Goal: Transaction & Acquisition: Purchase product/service

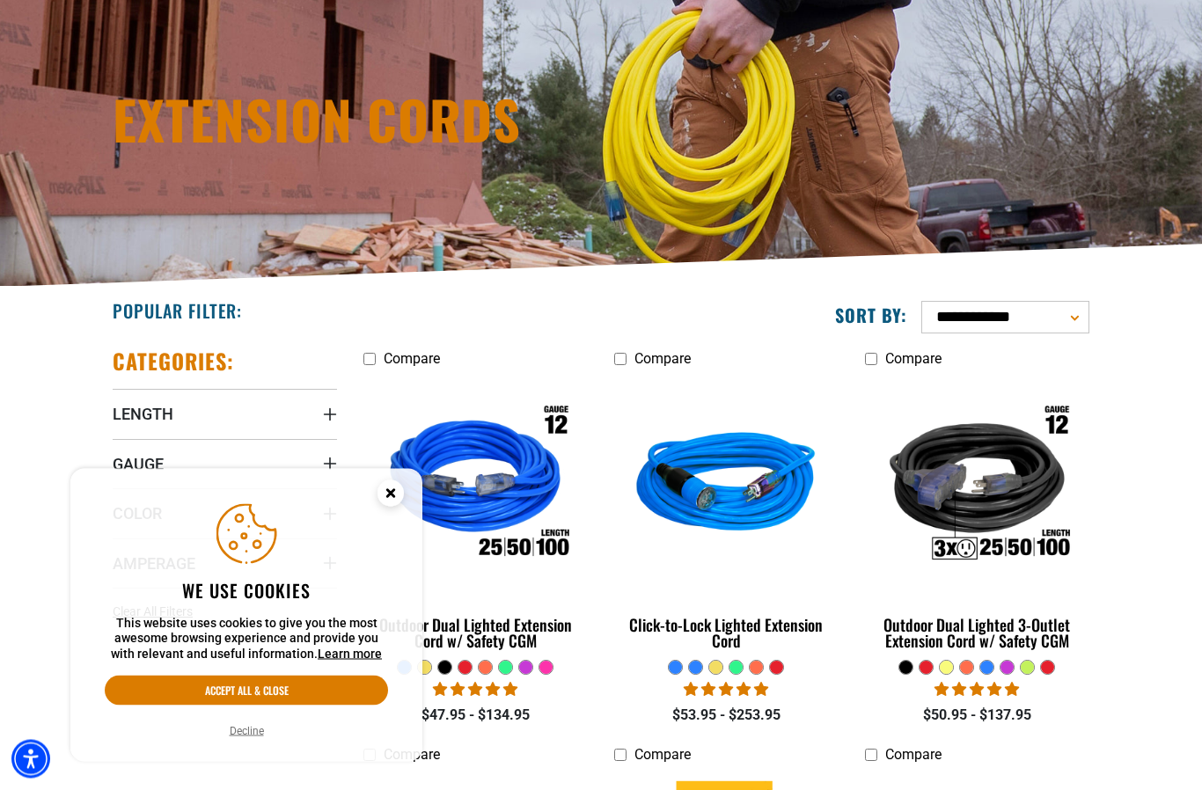
scroll to position [160, 0]
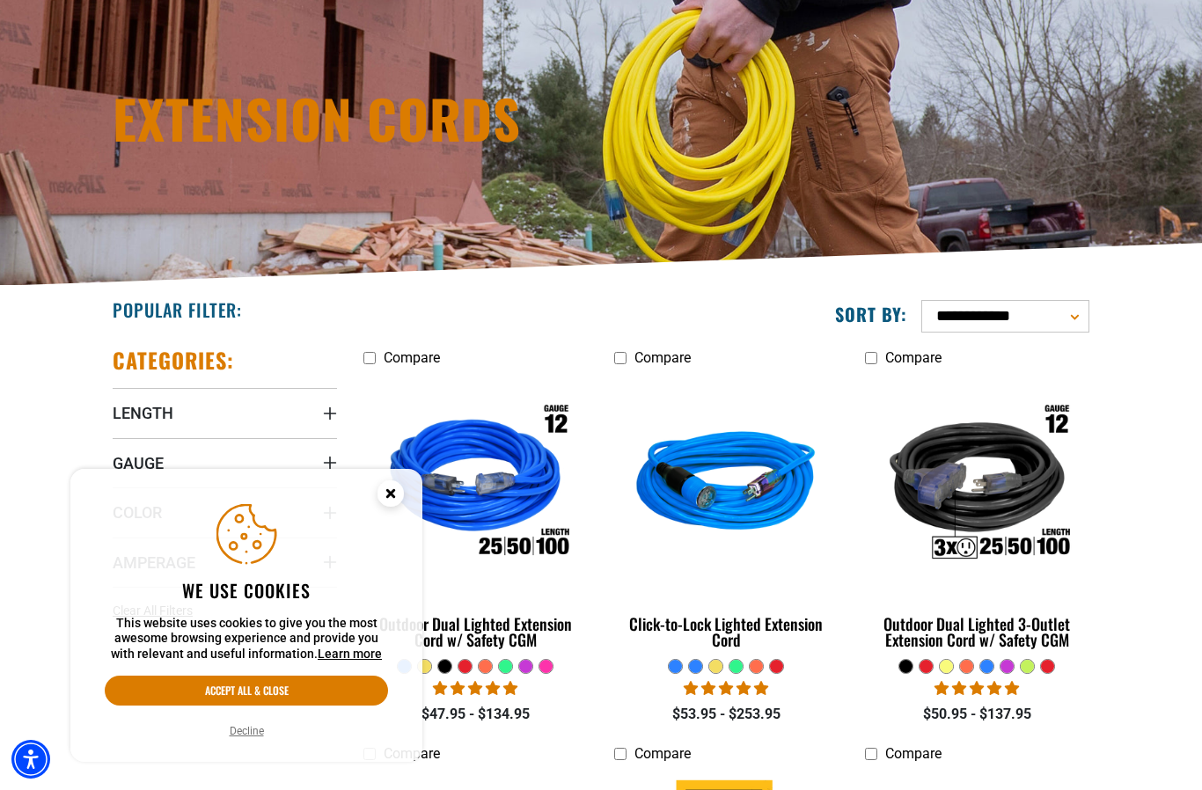
click at [395, 523] on icon "Close this option" at bounding box center [390, 496] width 53 height 53
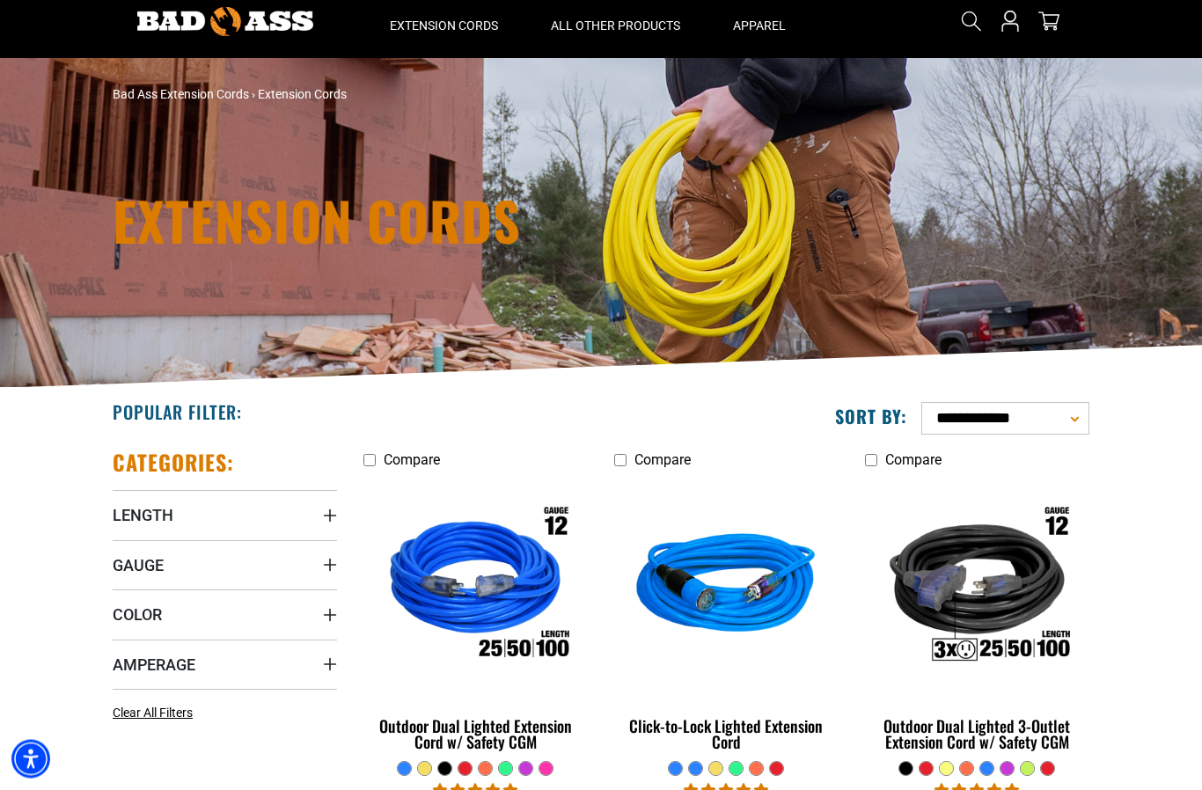
scroll to position [58, 0]
click at [143, 580] on summary "Gauge" at bounding box center [225, 564] width 224 height 49
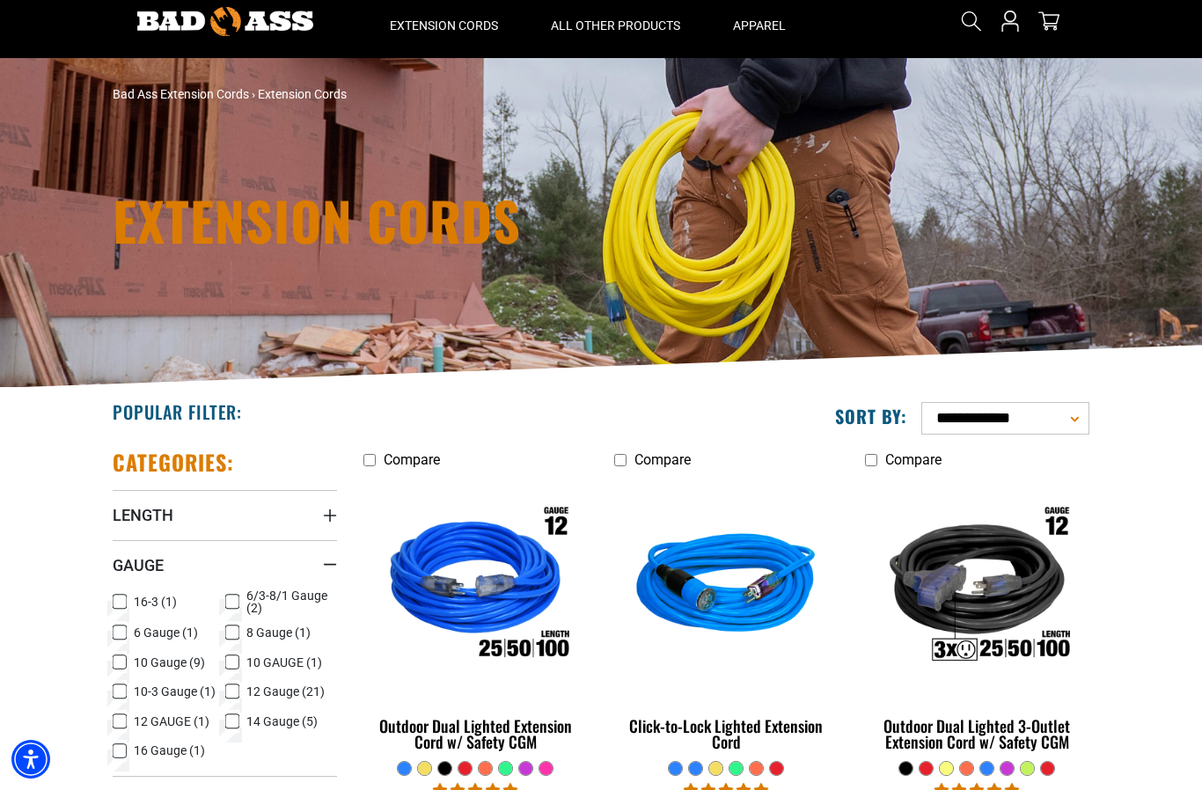
click at [119, 761] on icon at bounding box center [120, 751] width 14 height 23
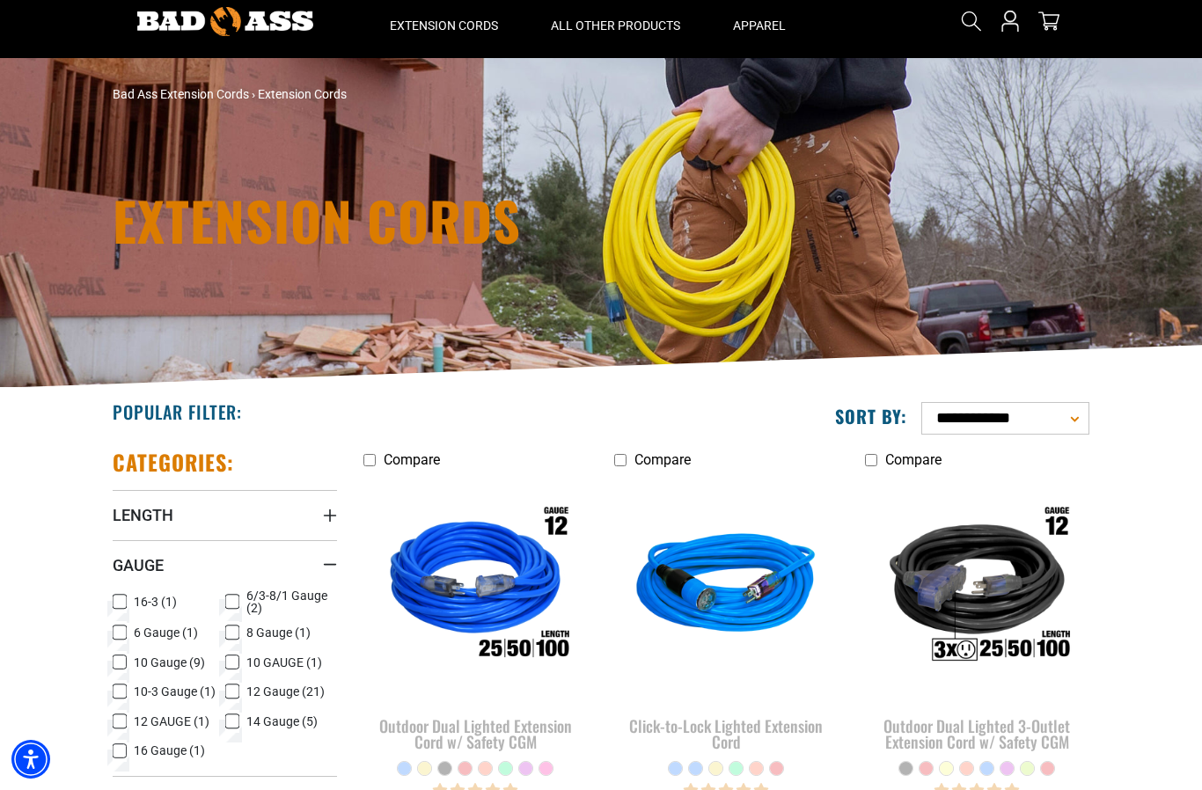
click at [129, 760] on label "16 Gauge (1) 16 Gauge (1 product)" at bounding box center [169, 751] width 113 height 23
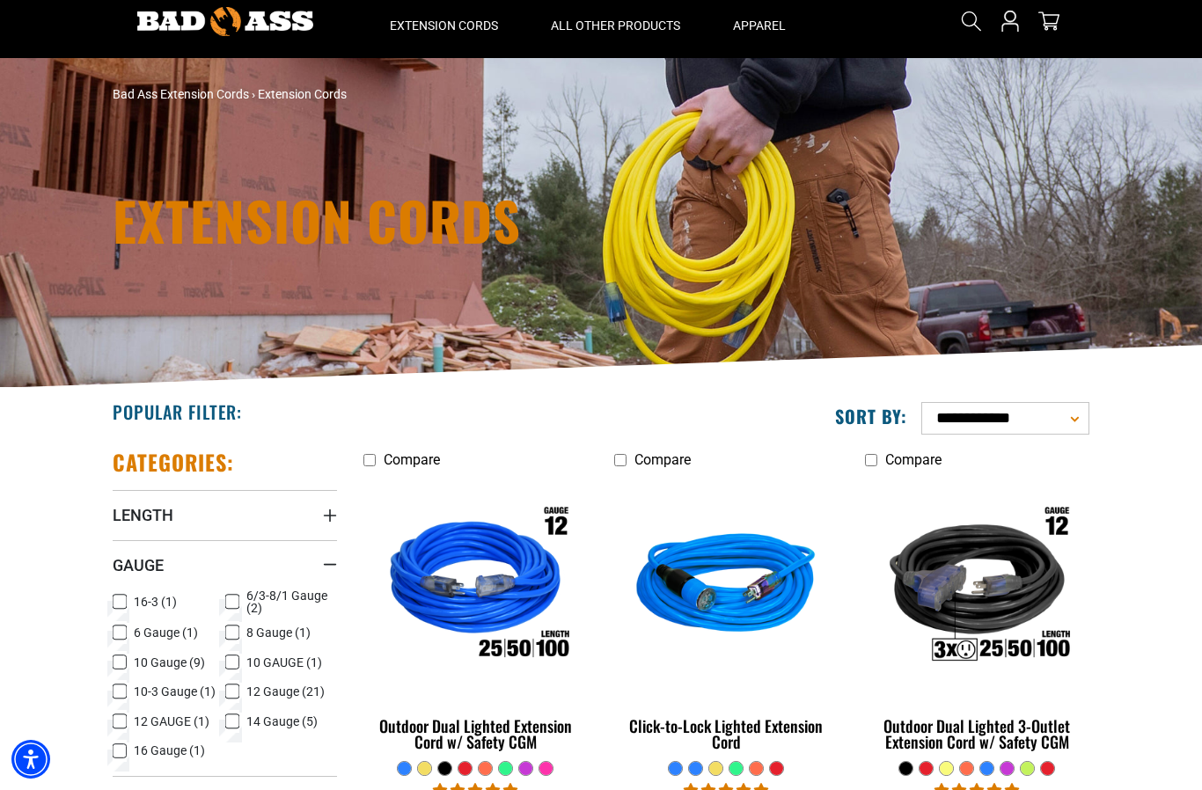
click at [116, 762] on icon at bounding box center [120, 751] width 14 height 23
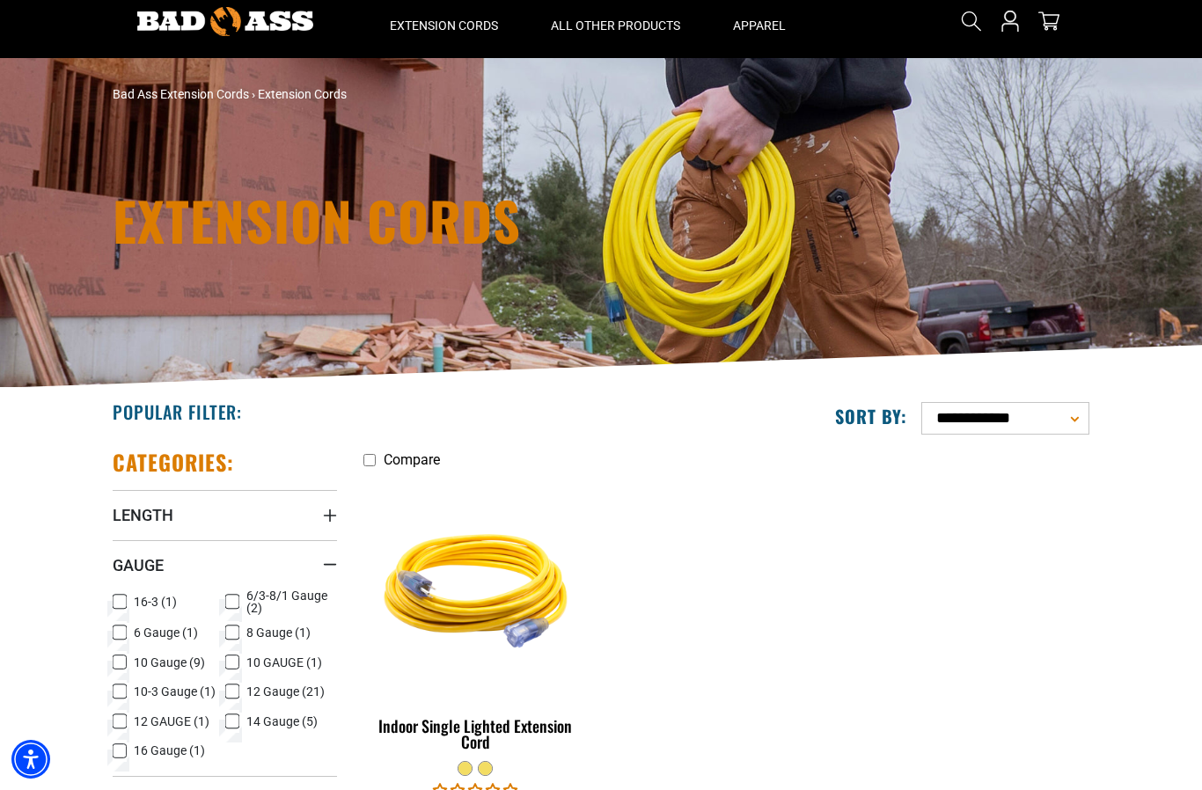
click at [237, 733] on icon at bounding box center [232, 721] width 14 height 23
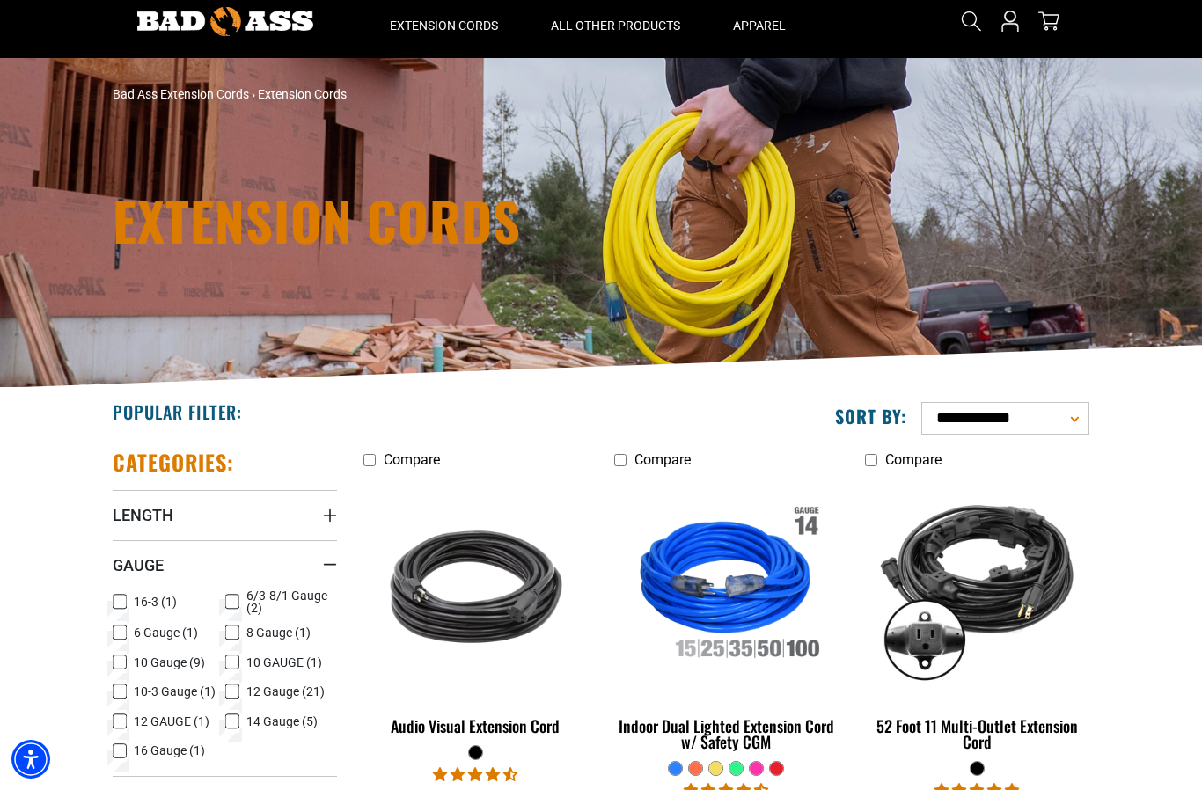
click at [123, 763] on icon at bounding box center [120, 751] width 14 height 23
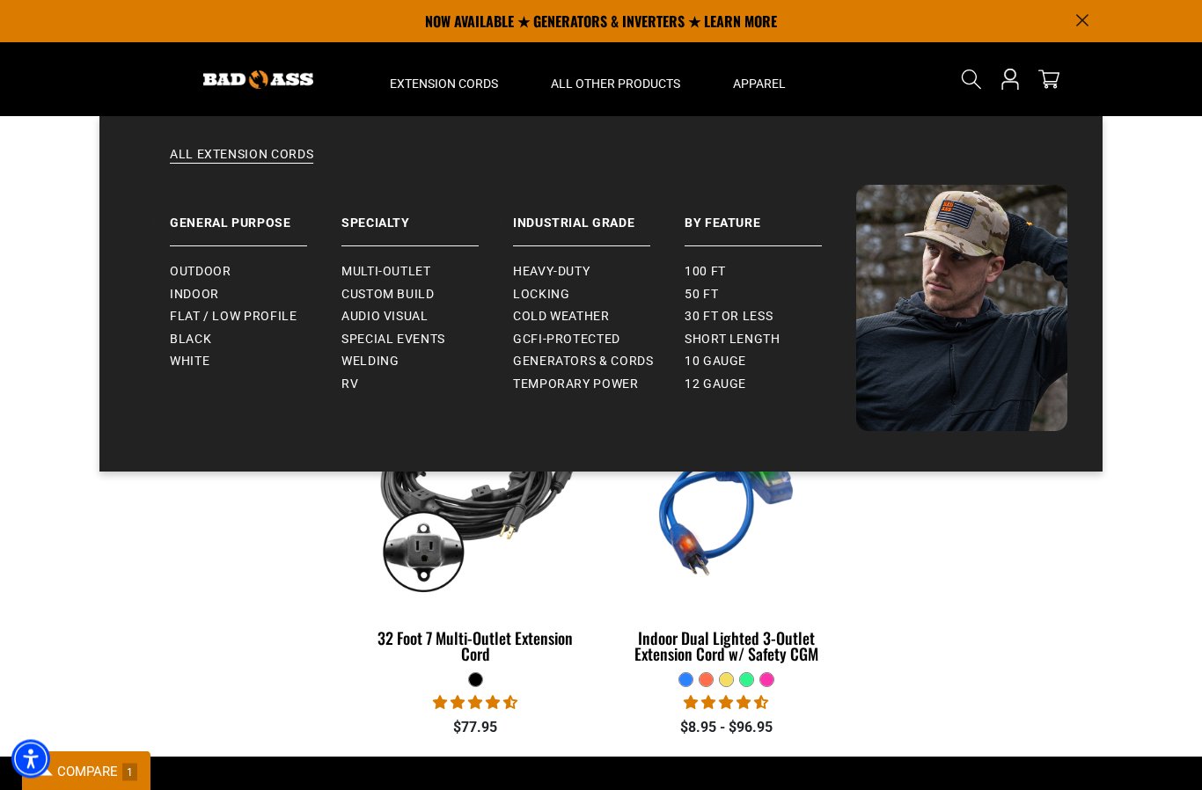
scroll to position [543, 0]
click at [540, 283] on link "Locking" at bounding box center [599, 294] width 172 height 23
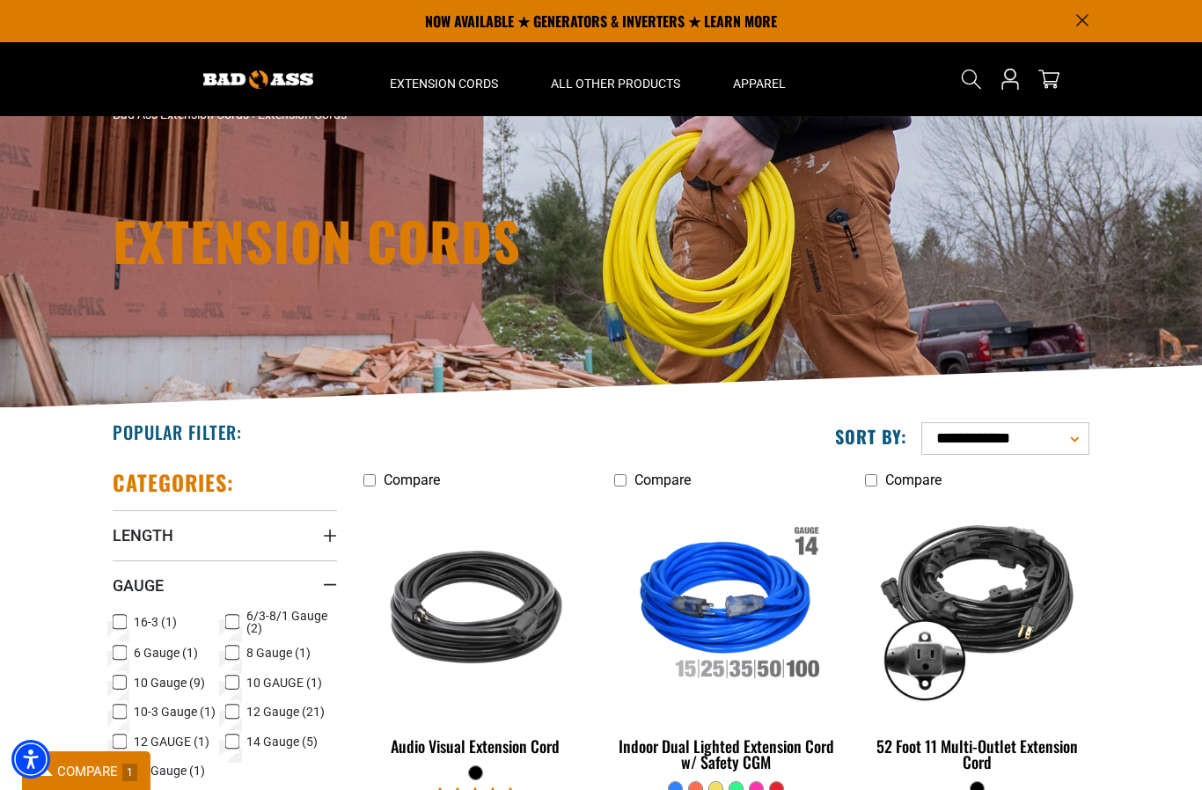
scroll to position [37, 0]
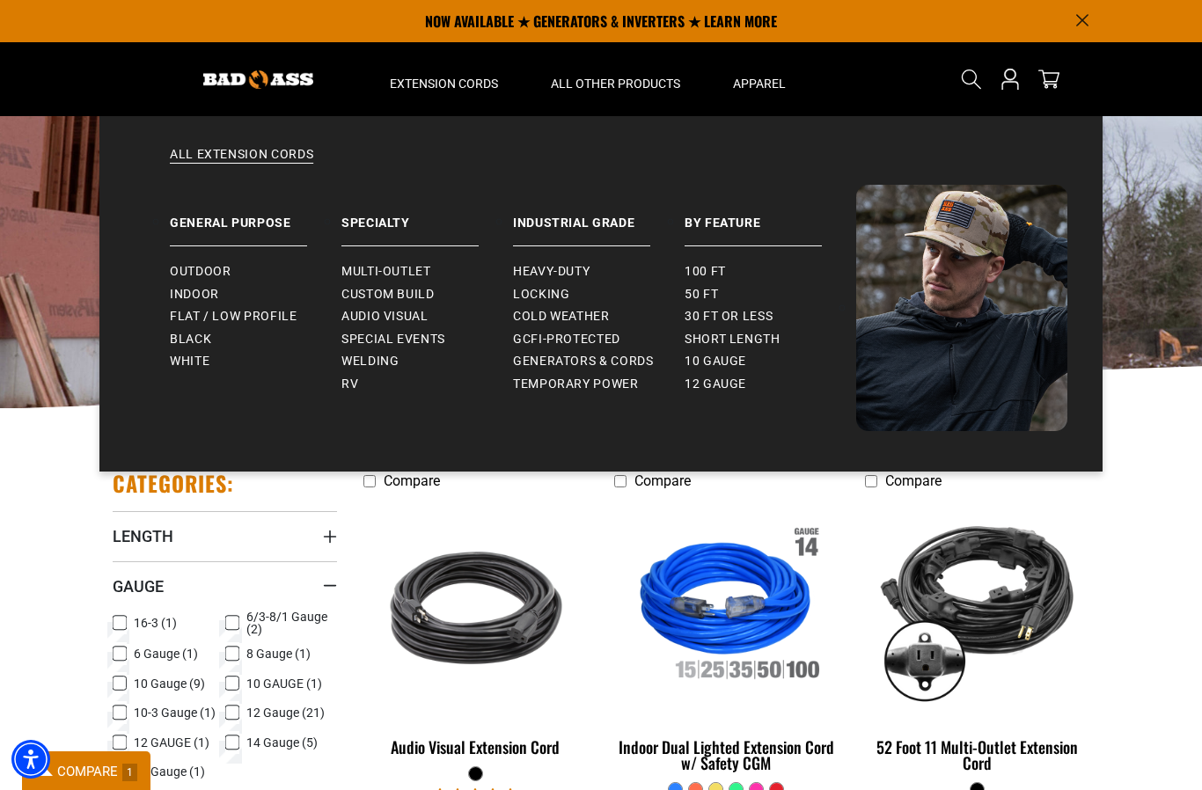
click at [536, 280] on link "Heavy-Duty" at bounding box center [599, 272] width 172 height 23
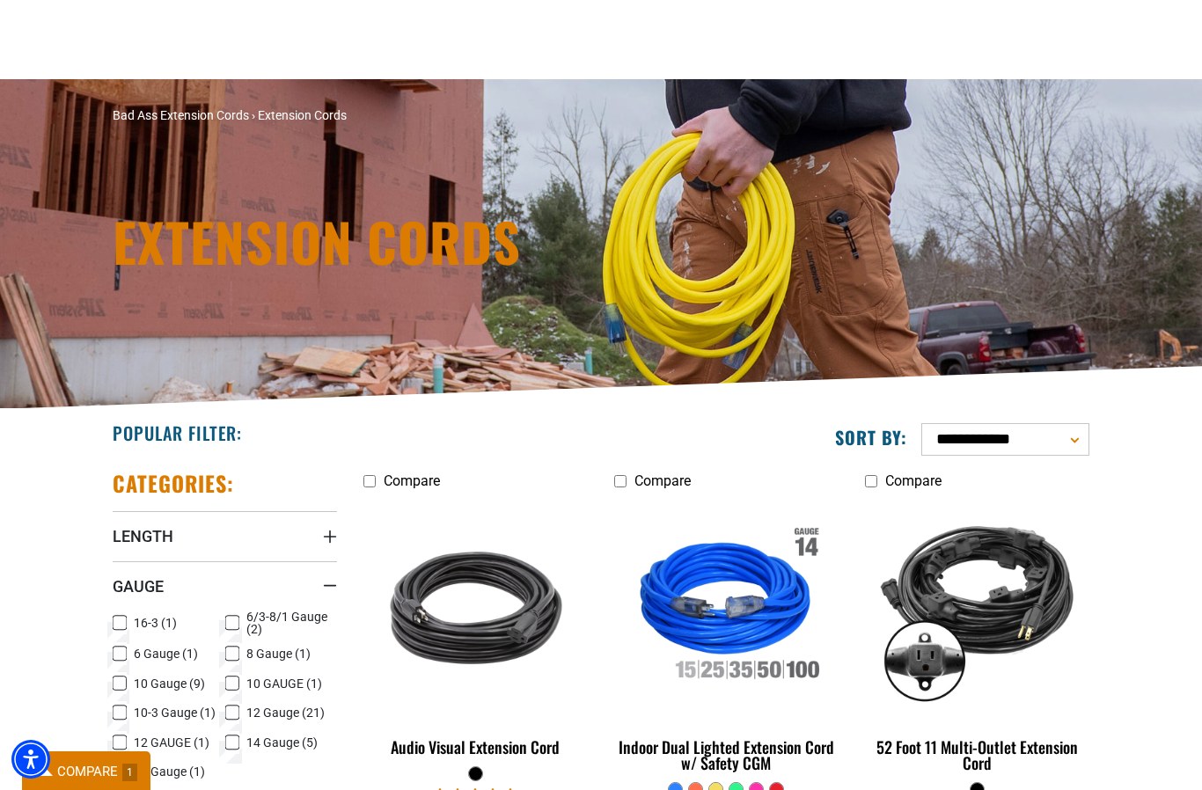
scroll to position [135, 0]
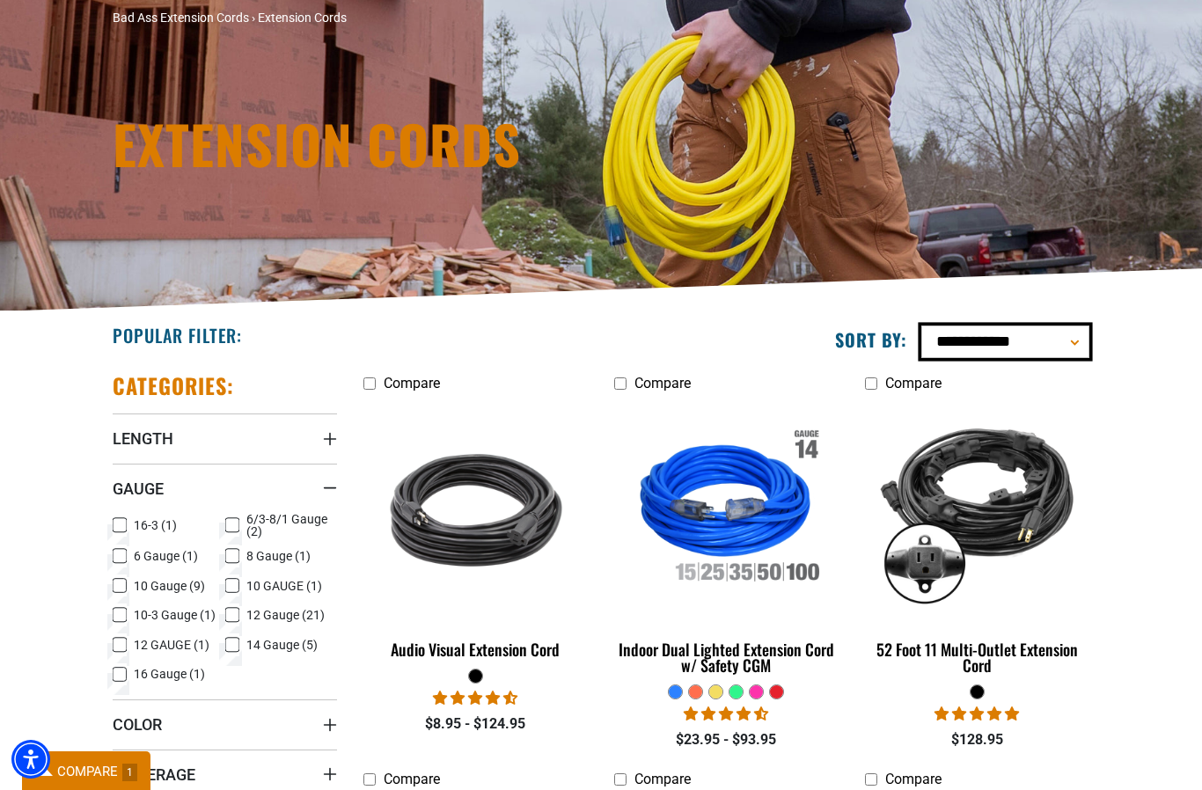
click at [1080, 350] on select "**********" at bounding box center [1006, 342] width 168 height 33
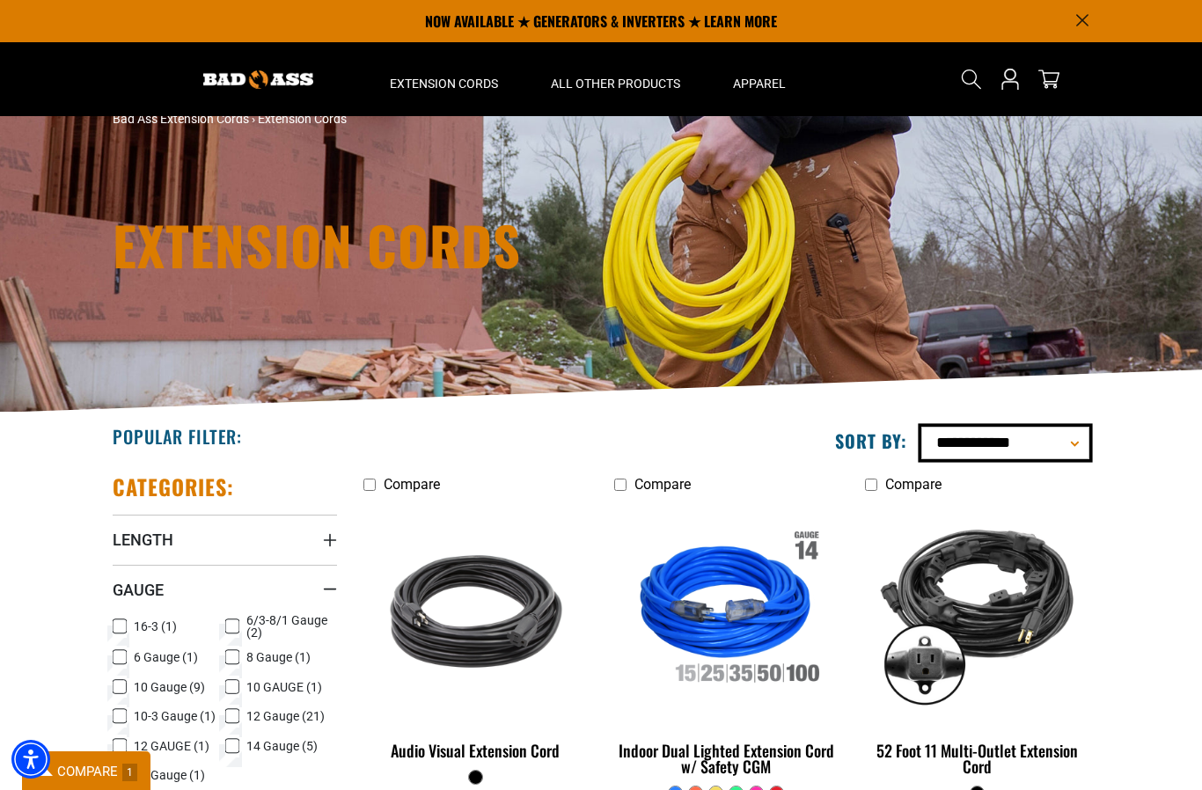
scroll to position [32, 0]
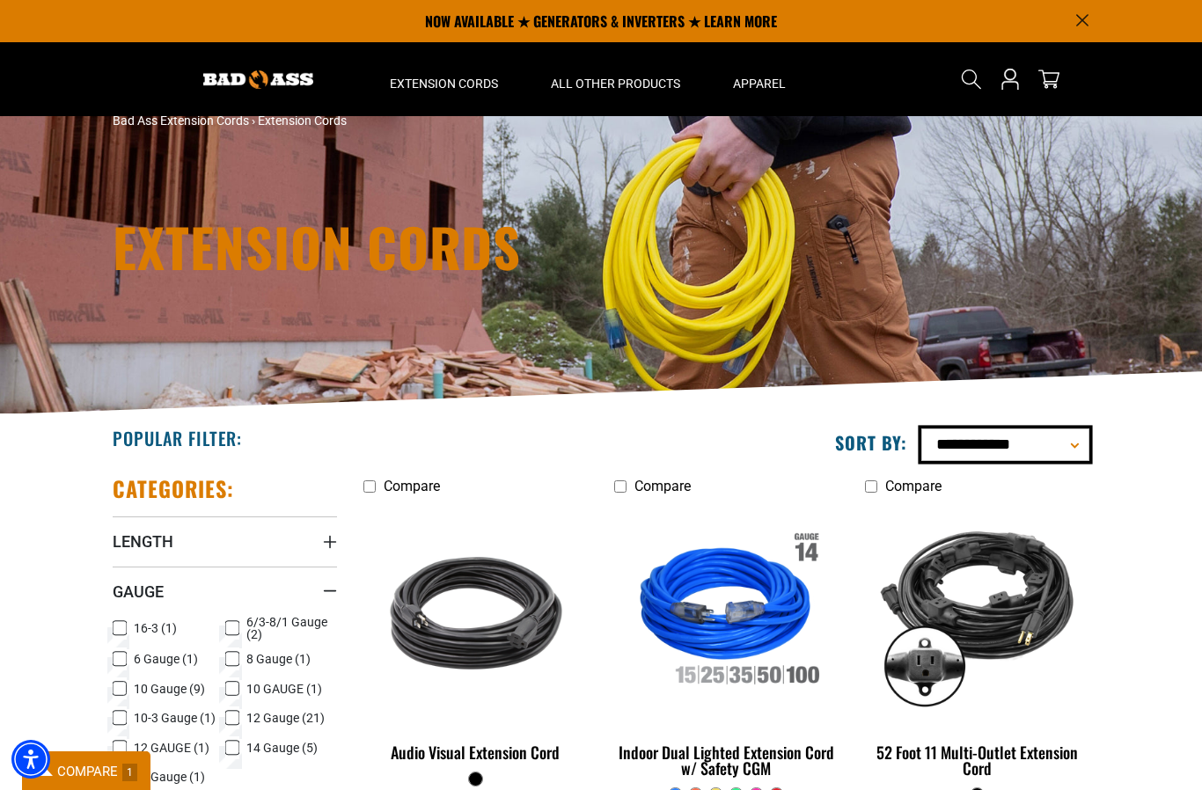
click at [1081, 458] on select "**********" at bounding box center [1006, 445] width 168 height 33
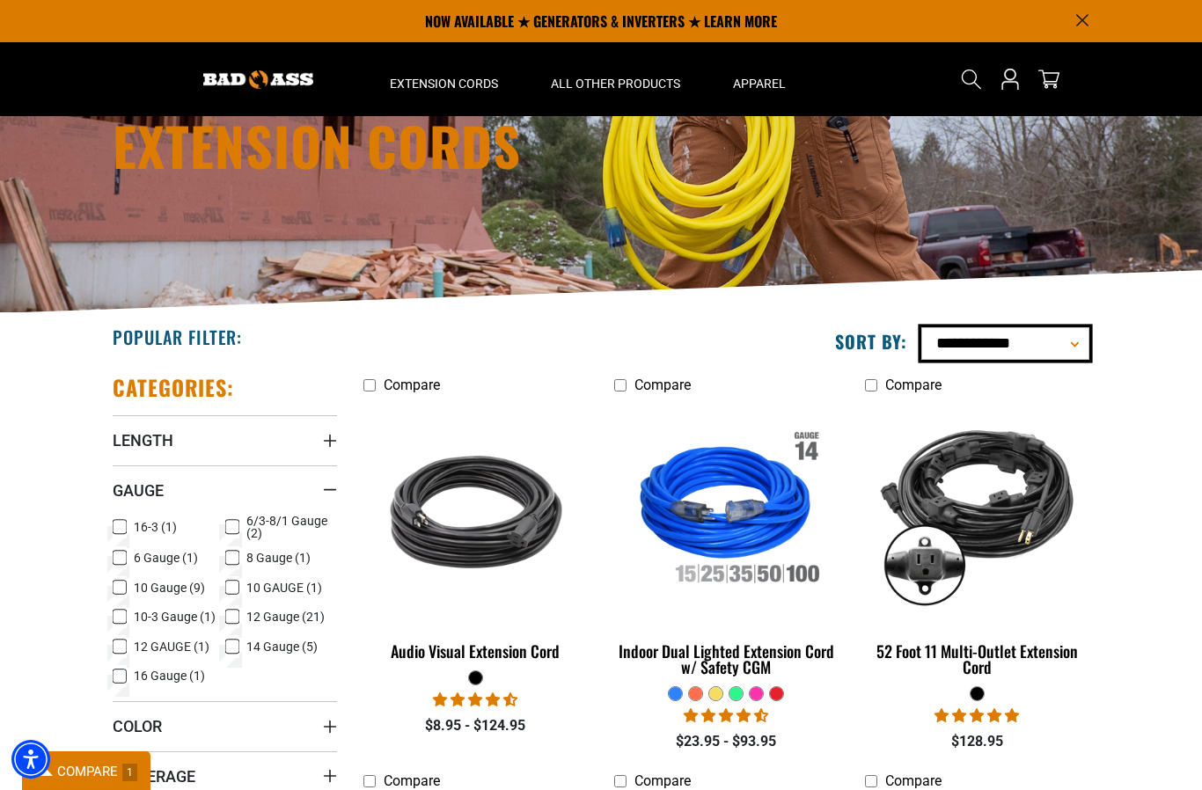
scroll to position [136, 0]
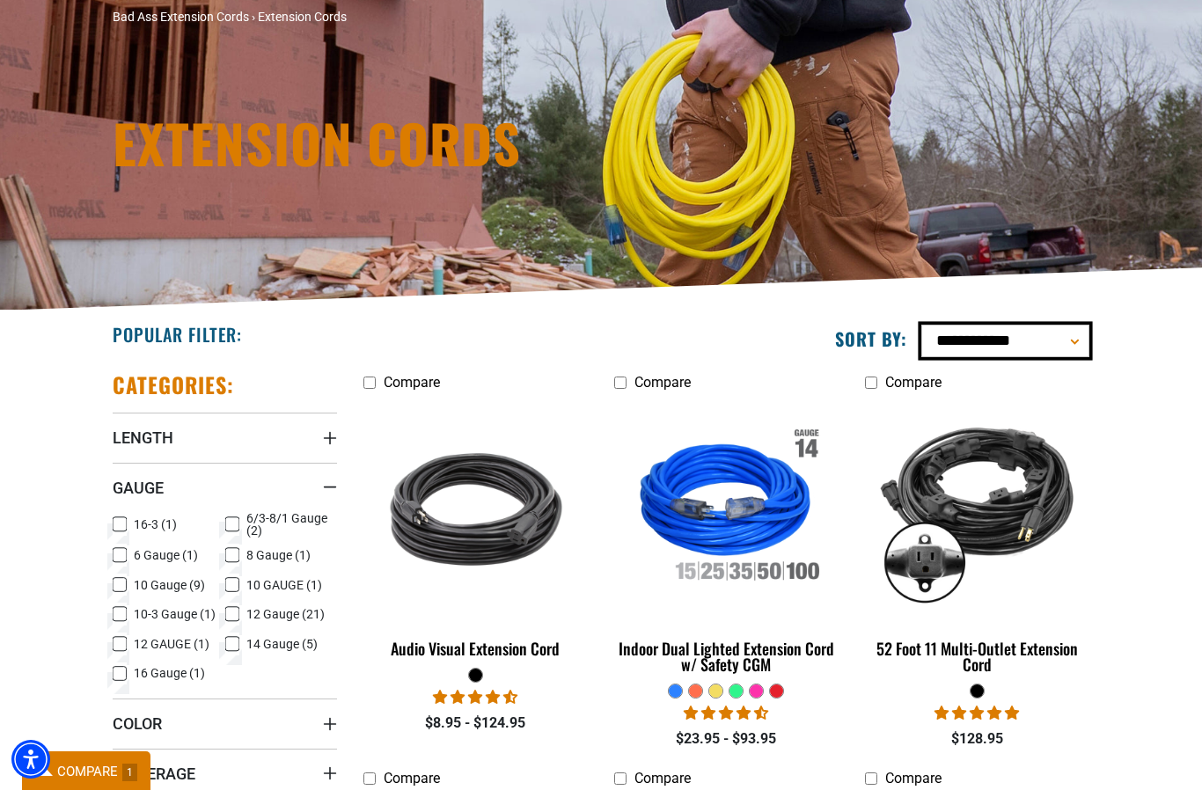
click at [1082, 356] on select "**********" at bounding box center [1006, 341] width 168 height 33
click at [1085, 357] on select "**********" at bounding box center [1006, 341] width 168 height 33
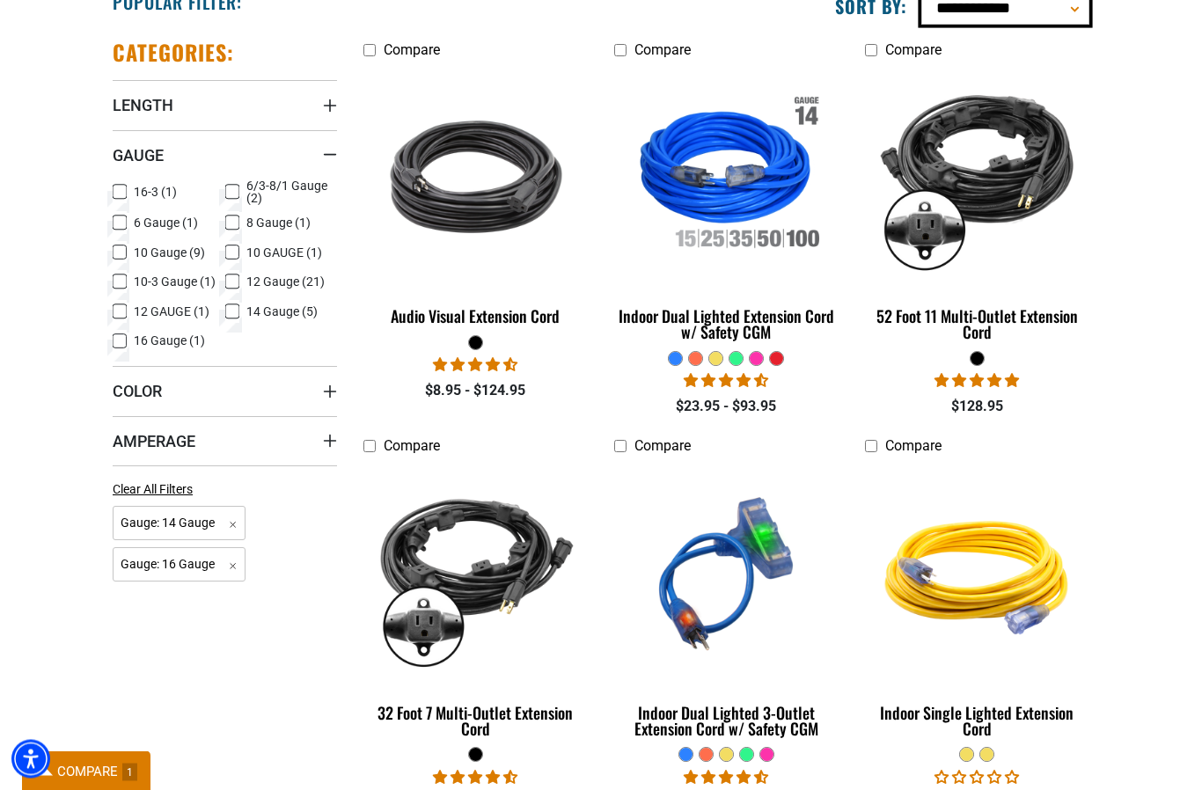
scroll to position [468, 0]
click at [172, 577] on span "Gauge: 16 Gauge Remove filter" at bounding box center [179, 565] width 133 height 34
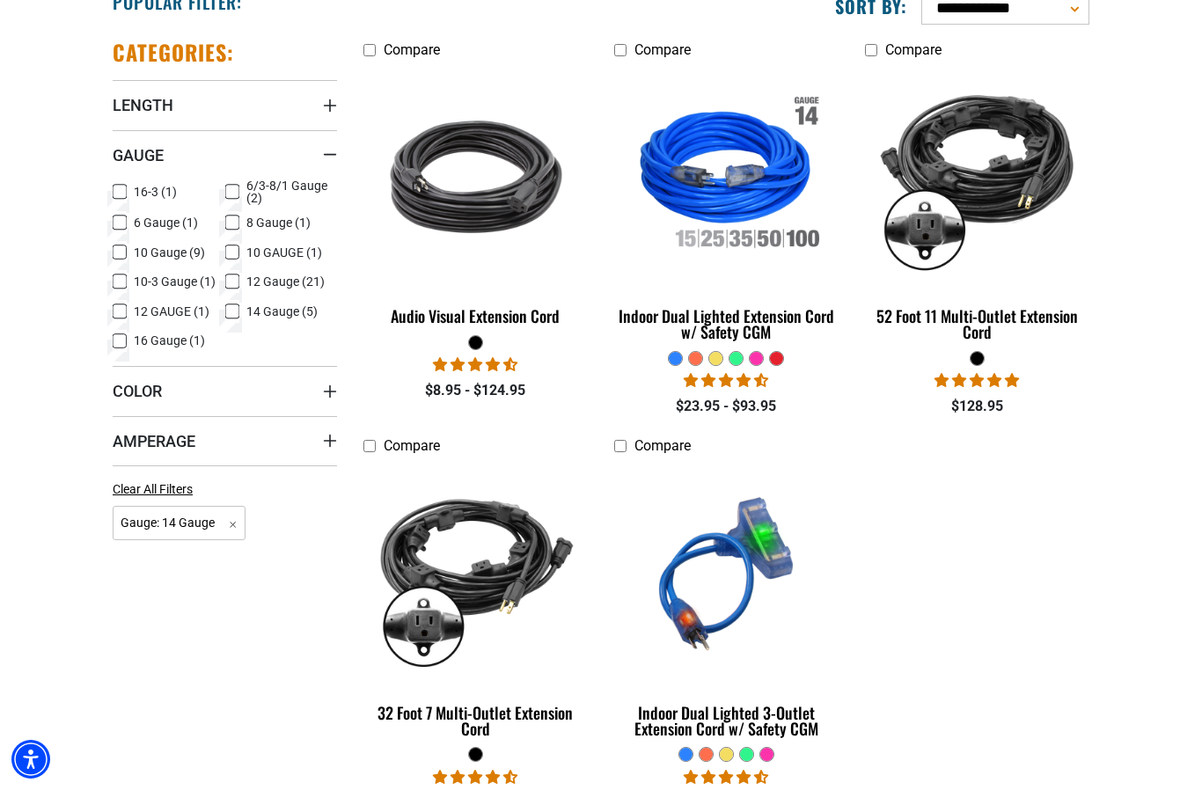
click at [128, 199] on label "16-3 (1) 16-3 (1 product)" at bounding box center [169, 191] width 113 height 23
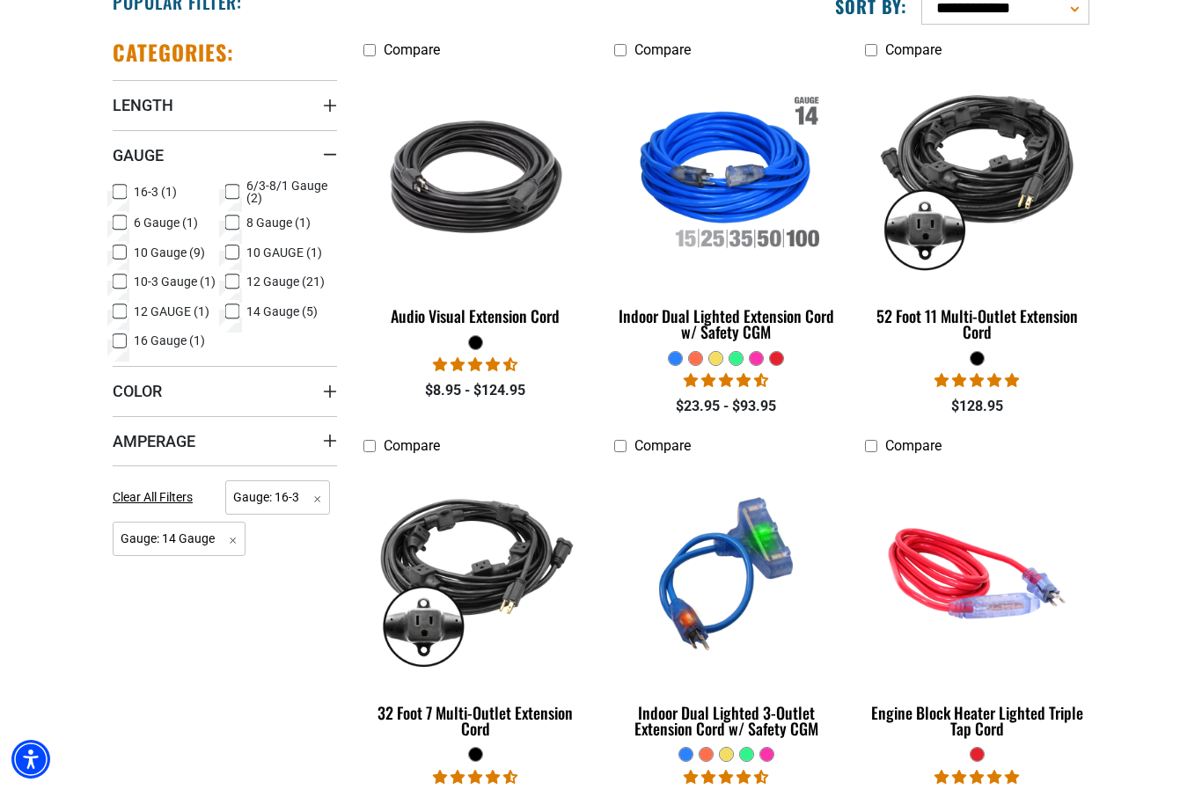
click at [129, 196] on label "16-3 (1) 16-3 (1 product)" at bounding box center [169, 191] width 113 height 23
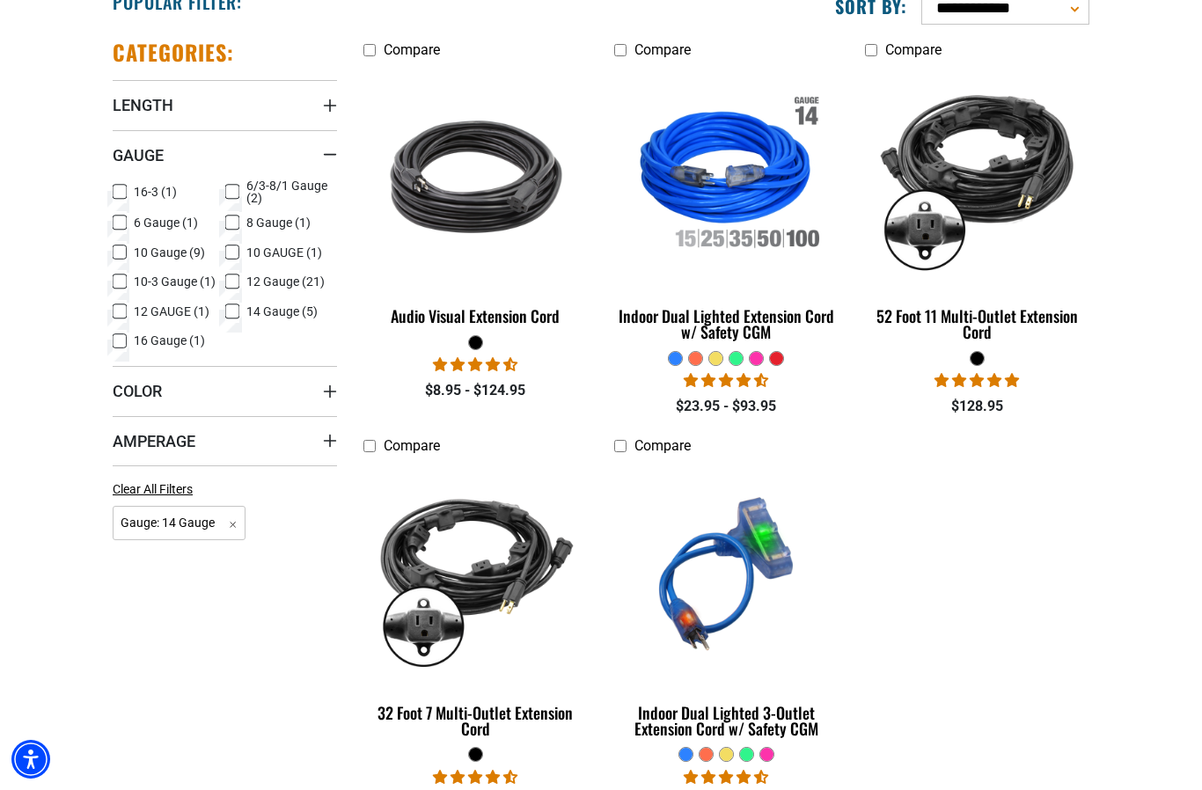
click at [125, 231] on icon at bounding box center [120, 222] width 14 height 23
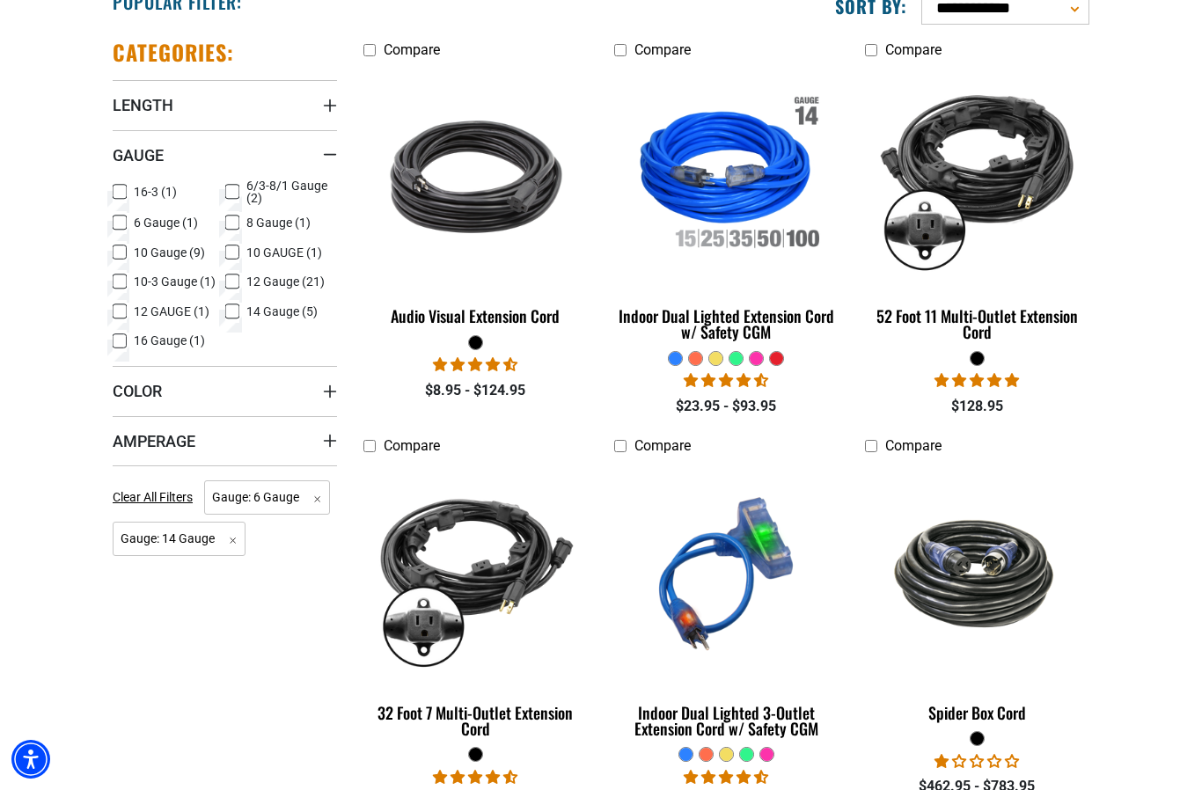
click at [135, 258] on span "10 Gauge (9)" at bounding box center [169, 252] width 71 height 12
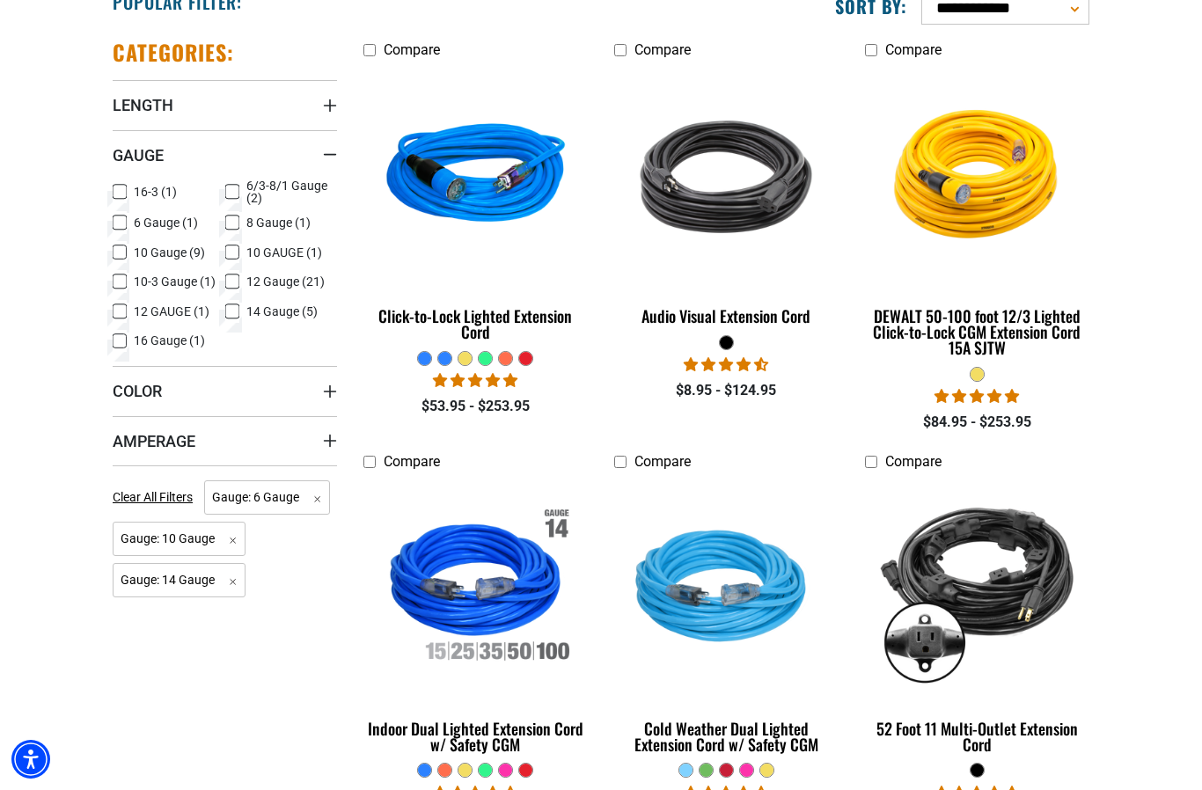
click at [129, 224] on label "6 Gauge (1) 6 Gauge (1 product)" at bounding box center [169, 222] width 113 height 23
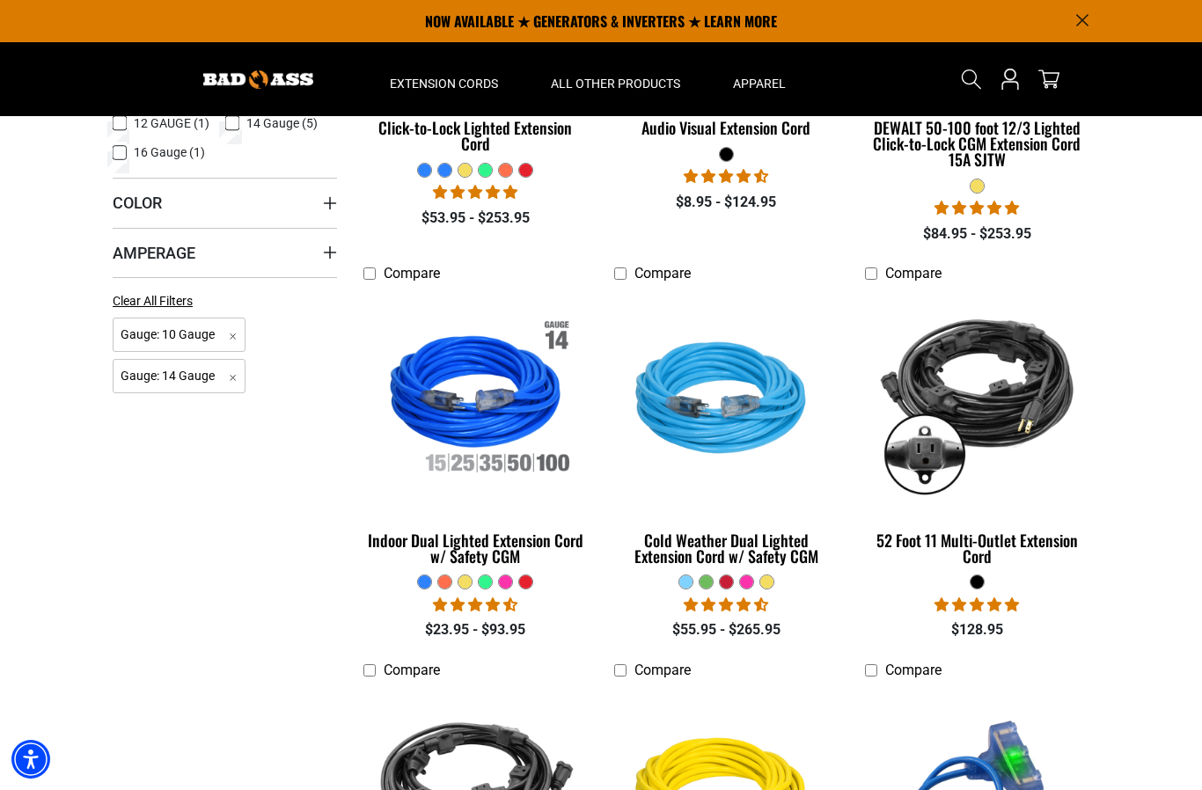
scroll to position [506, 0]
